Goal: Task Accomplishment & Management: Manage account settings

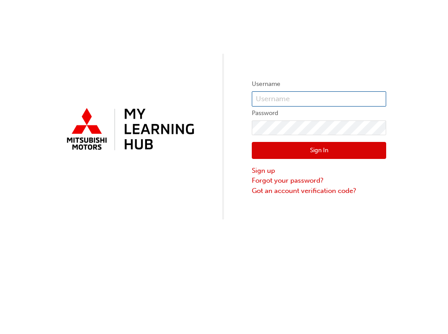
click at [265, 98] on input "text" at bounding box center [319, 98] width 134 height 15
type input "s"
type input "S548ACUBACUB"
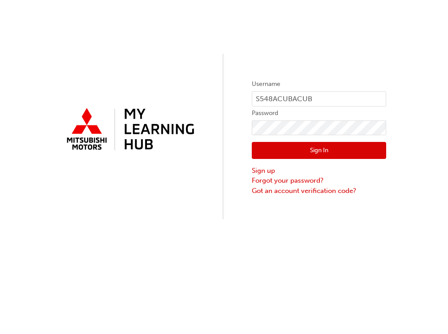
click at [329, 151] on button "Sign In" at bounding box center [319, 150] width 134 height 17
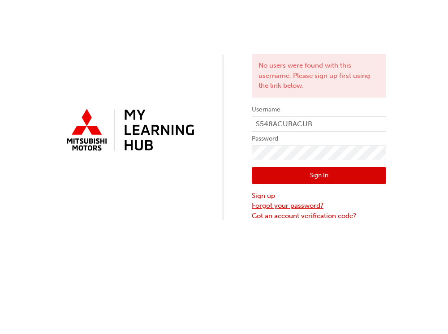
click at [267, 206] on link "Forgot your password?" at bounding box center [319, 206] width 134 height 10
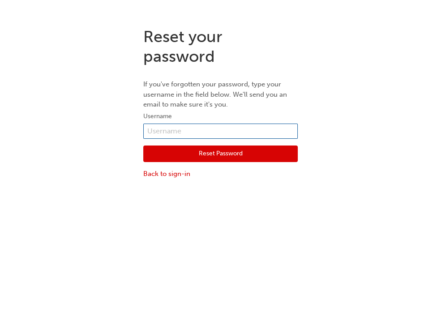
click at [175, 130] on input "text" at bounding box center [220, 131] width 155 height 15
type input "s"
click at [175, 130] on input "S548" at bounding box center [220, 131] width 155 height 15
click at [213, 132] on input "S548" at bounding box center [220, 131] width 155 height 15
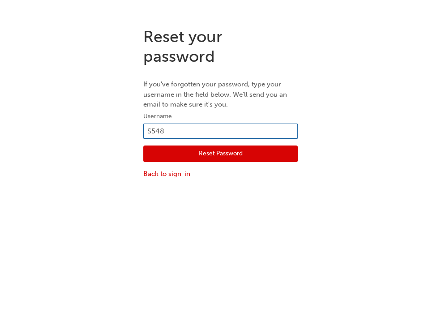
click at [200, 133] on input "S548" at bounding box center [220, 131] width 155 height 15
drag, startPoint x: 200, startPoint y: 133, endPoint x: 221, endPoint y: 132, distance: 21.5
click at [221, 132] on input "S548" at bounding box center [220, 131] width 155 height 15
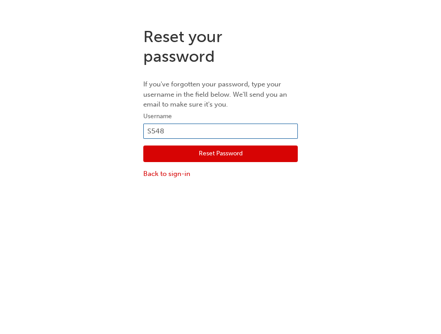
click at [221, 132] on input "S548" at bounding box center [220, 131] width 155 height 15
drag, startPoint x: 221, startPoint y: 132, endPoint x: 106, endPoint y: 179, distance: 124.4
click at [106, 179] on div "Reset your password If you've forgotten your password, type your username in th…" at bounding box center [220, 103] width 441 height 166
click at [149, 201] on div "Reset your password If you've forgotten your password, type your username in th…" at bounding box center [220, 187] width 441 height 334
click at [180, 132] on input "S548" at bounding box center [220, 131] width 155 height 15
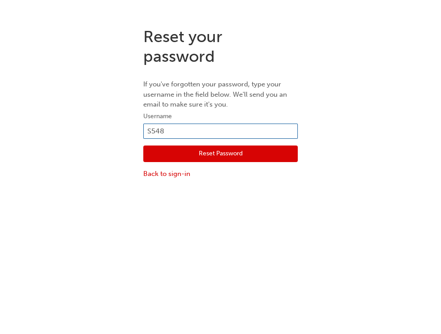
type input "S548ACUBACUB"
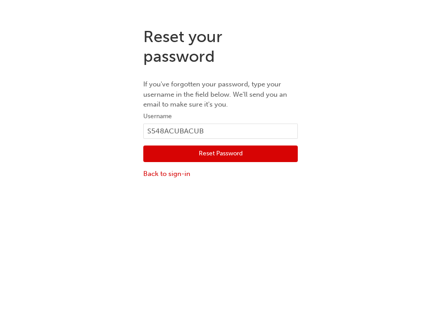
click at [225, 151] on button "Reset Password" at bounding box center [220, 154] width 155 height 17
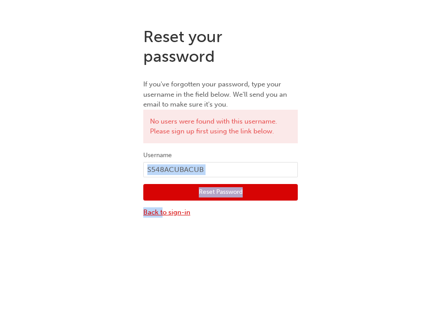
drag, startPoint x: 225, startPoint y: 151, endPoint x: 164, endPoint y: 214, distance: 87.7
click at [164, 214] on form "Username S548ACUBACUB Reset Password Back to sign-in" at bounding box center [220, 184] width 155 height 68
drag, startPoint x: 164, startPoint y: 214, endPoint x: 174, endPoint y: 213, distance: 10.3
click at [174, 213] on link "Back to sign-in" at bounding box center [220, 212] width 155 height 10
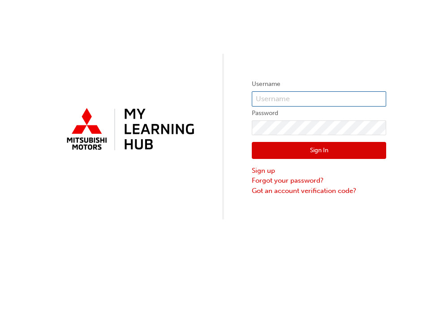
click at [288, 100] on input "text" at bounding box center [319, 98] width 134 height 15
type input "A"
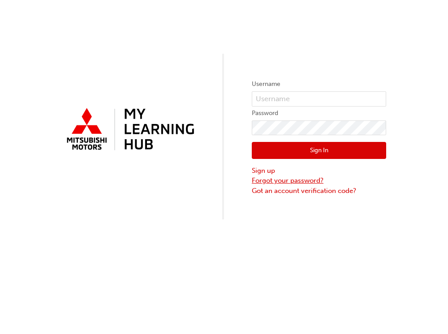
click at [269, 179] on link "Forgot your password?" at bounding box center [319, 181] width 134 height 10
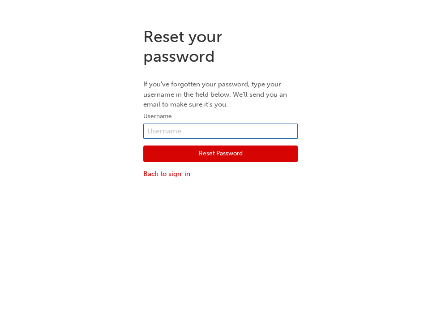
click at [195, 129] on input "text" at bounding box center [220, 131] width 155 height 15
type input "A"
type input "S548ACUBACUB"
click at [206, 151] on button "Reset Password" at bounding box center [220, 154] width 155 height 17
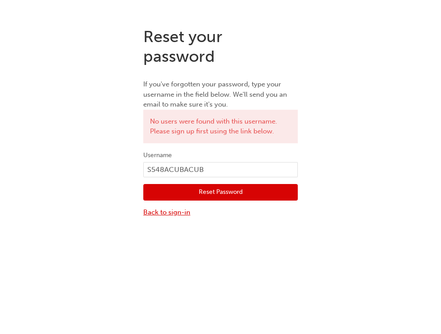
click at [160, 215] on link "Back to sign-in" at bounding box center [220, 212] width 155 height 10
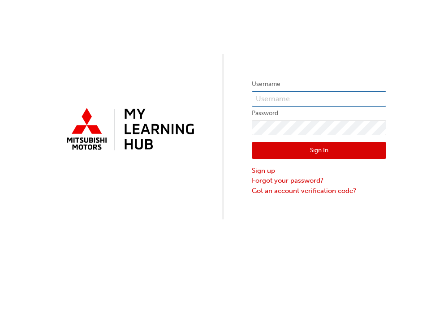
click at [274, 101] on input "text" at bounding box center [319, 98] width 134 height 15
type input "S548ACUBACUB"
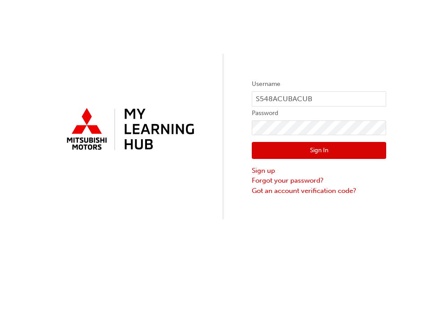
click at [318, 148] on button "Sign In" at bounding box center [319, 150] width 134 height 17
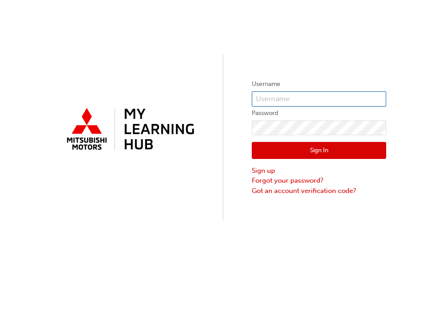
click at [297, 97] on input "text" at bounding box center [319, 98] width 134 height 15
